Goal: Find specific page/section: Find specific page/section

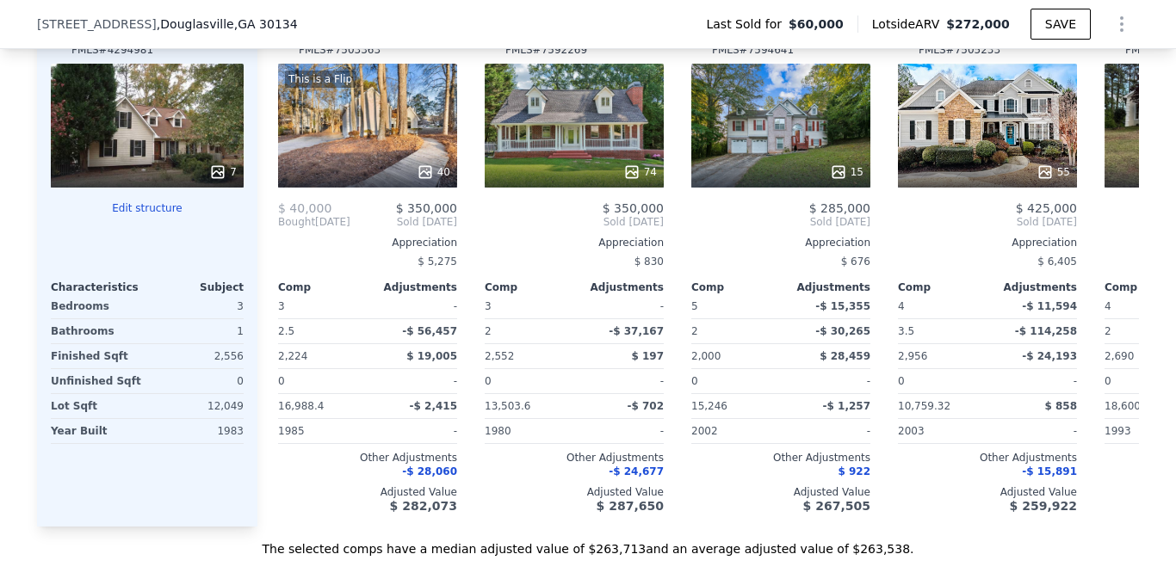
scroll to position [1779, 0]
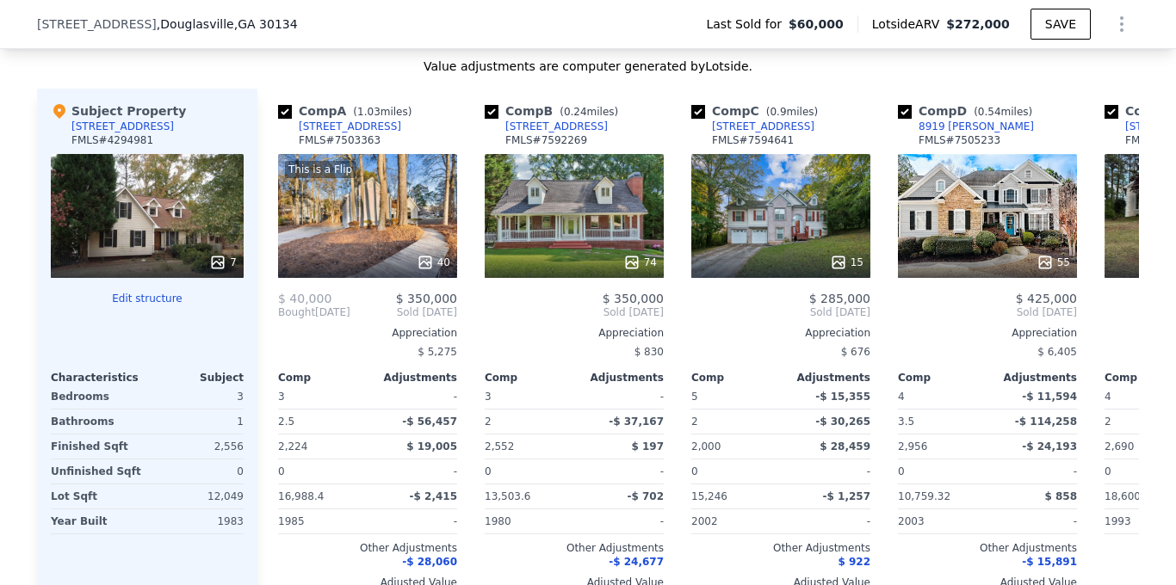
click at [224, 262] on icon at bounding box center [218, 261] width 11 height 11
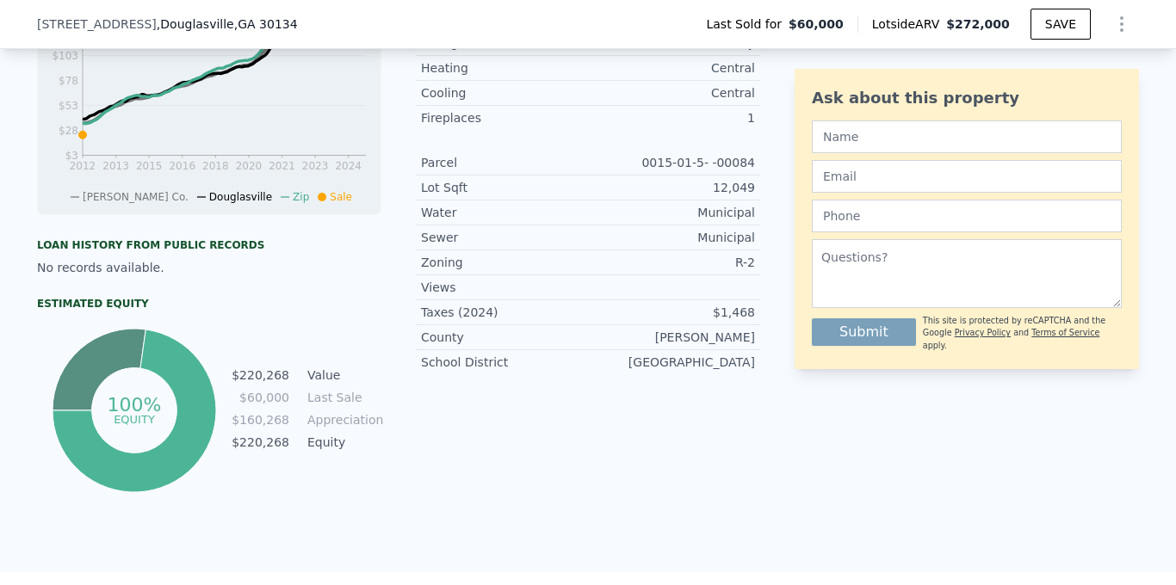
scroll to position [242, 0]
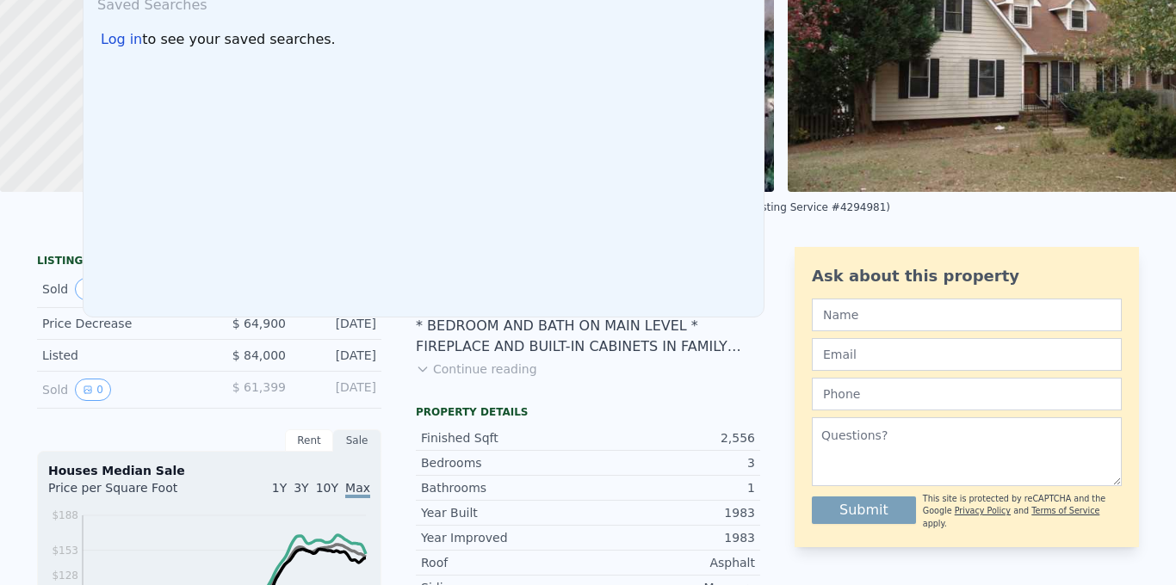
scroll to position [0, 0]
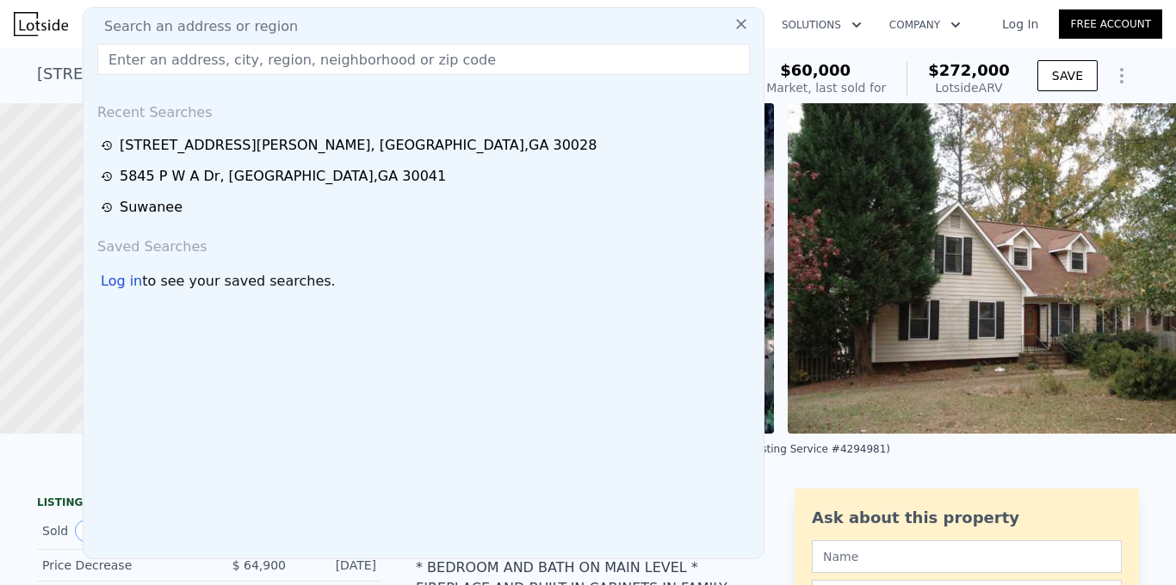
click at [361, 63] on input "text" at bounding box center [423, 59] width 652 height 31
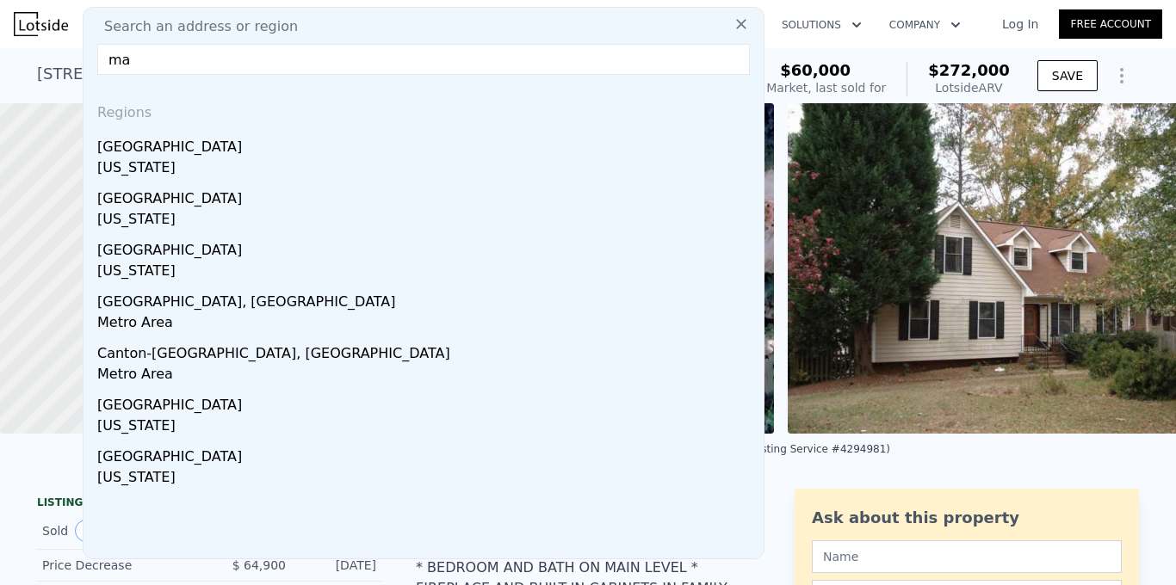
type input "m"
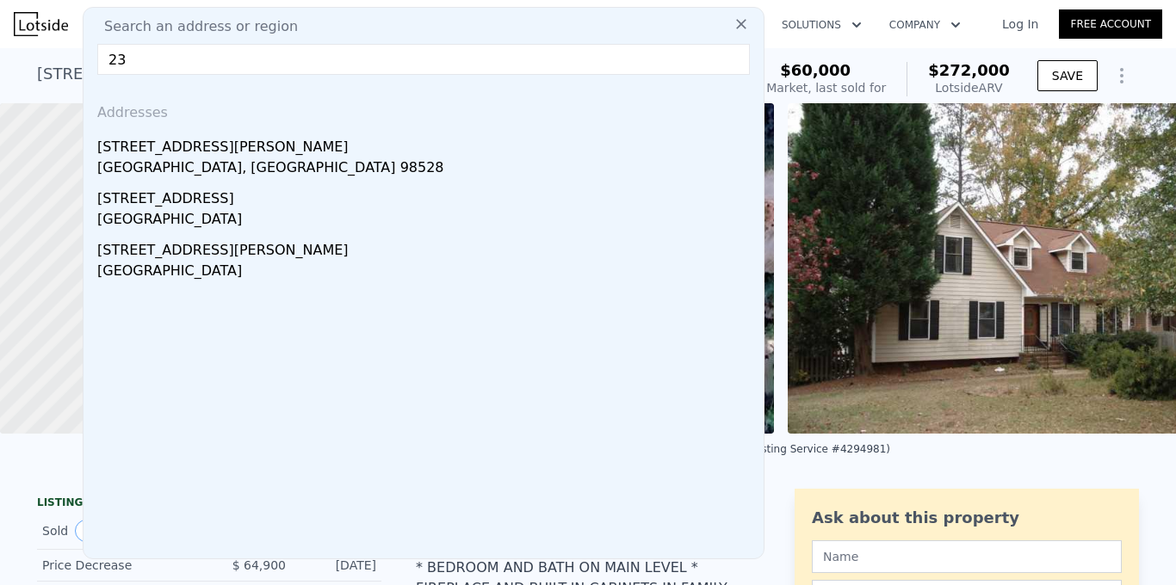
type input "2"
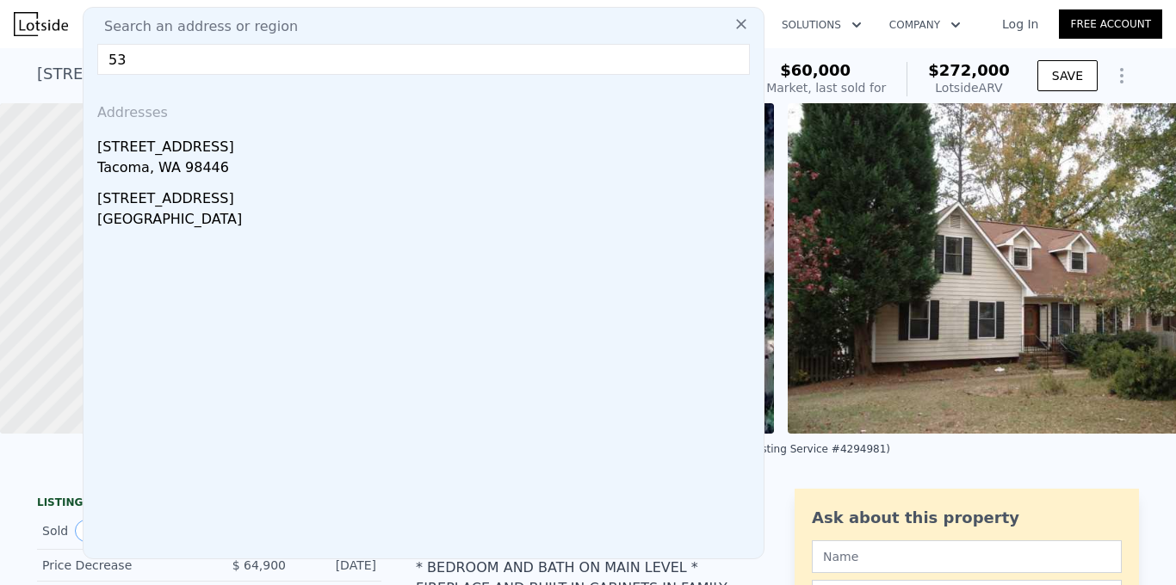
type input "5"
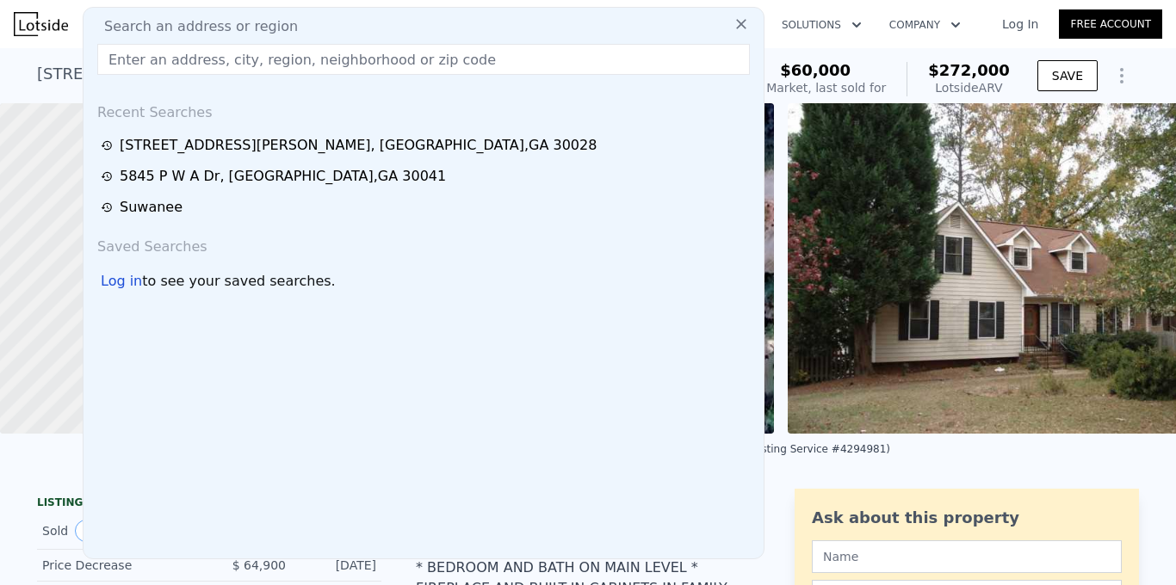
type input "2"
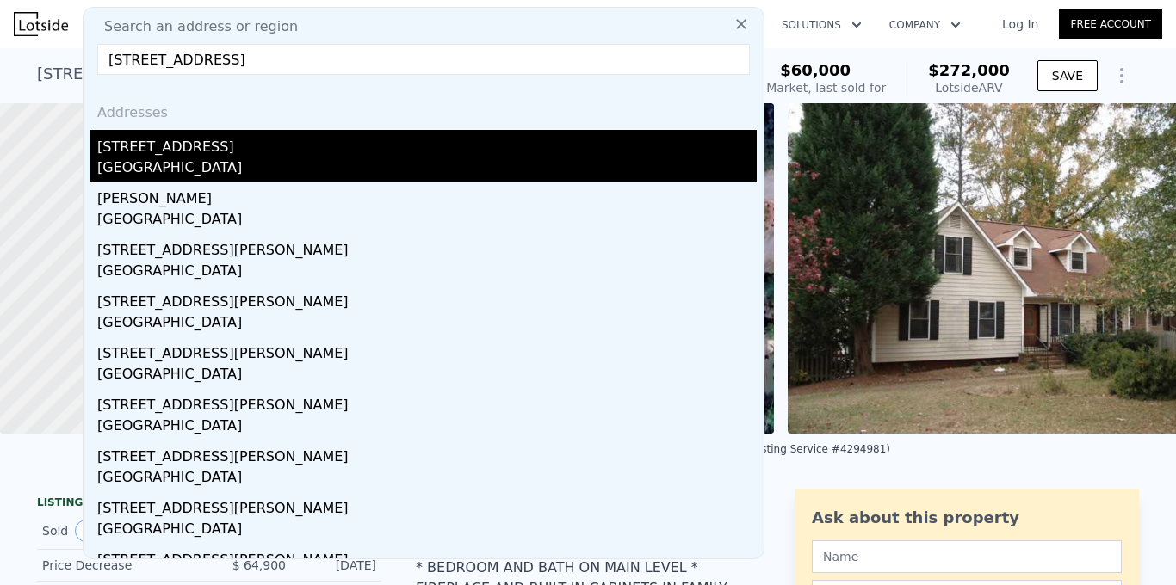
type input "[STREET_ADDRESS]"
click at [130, 162] on div "[GEOGRAPHIC_DATA]" at bounding box center [426, 170] width 659 height 24
